Goal: Check status: Check status

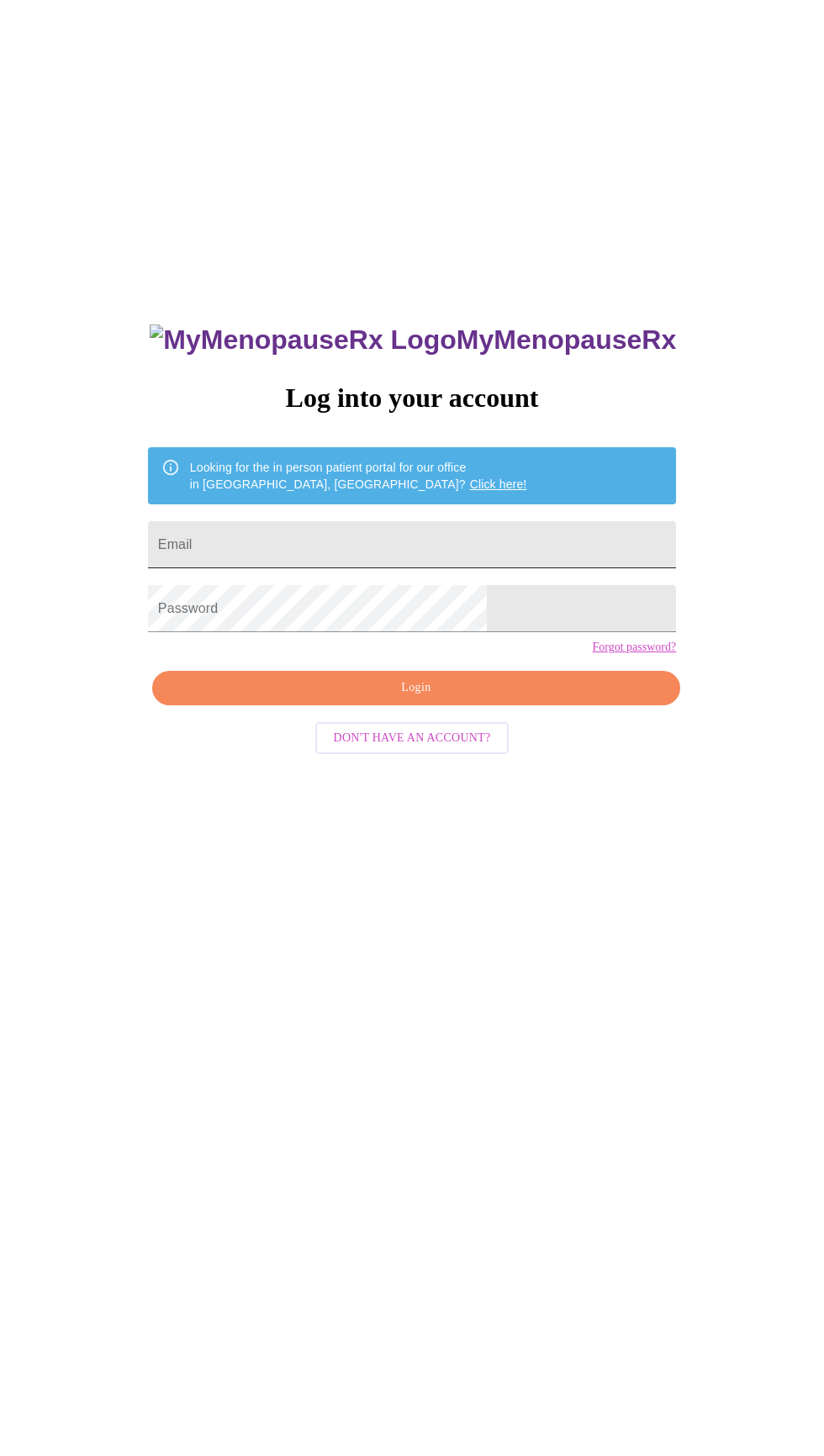
click at [500, 568] on input "Email" at bounding box center [411, 544] width 528 height 47
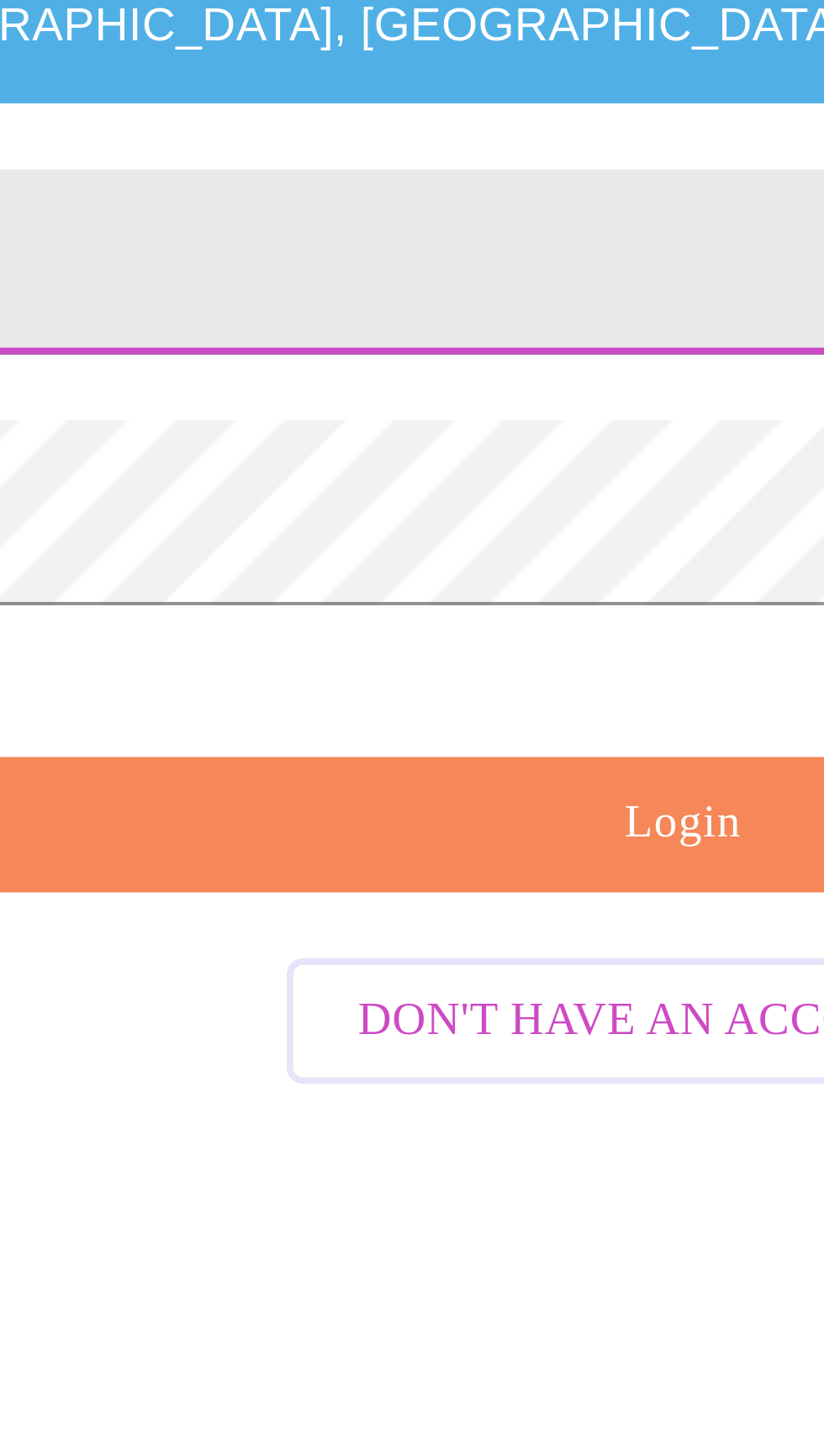
type input "[EMAIL_ADDRESS][DOMAIN_NAME]"
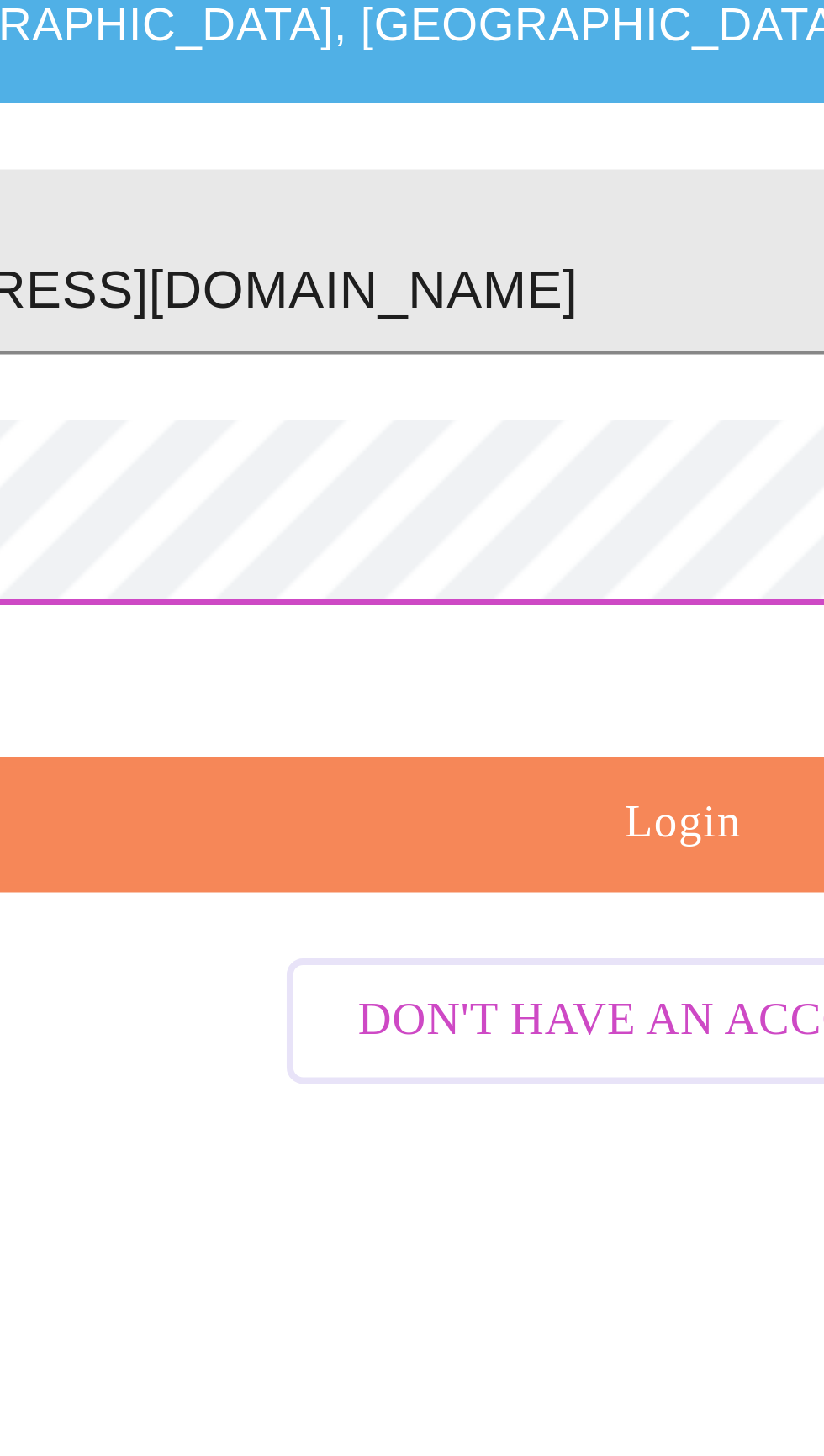
click at [379, 699] on span "Login" at bounding box center [416, 688] width 489 height 21
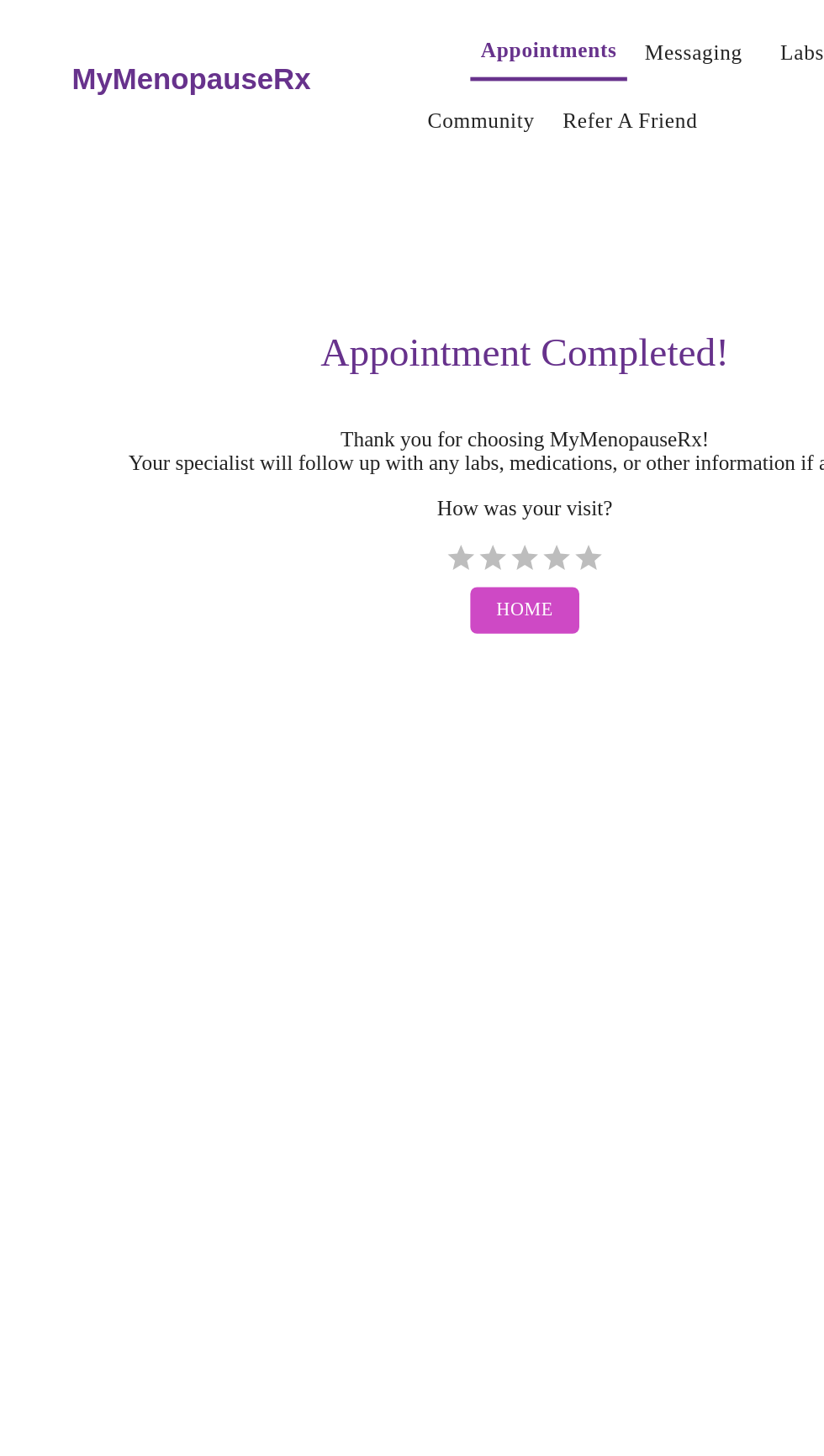
click at [510, 27] on link "Messaging" at bounding box center [518, 34] width 62 height 23
